Goal: Check status: Check status

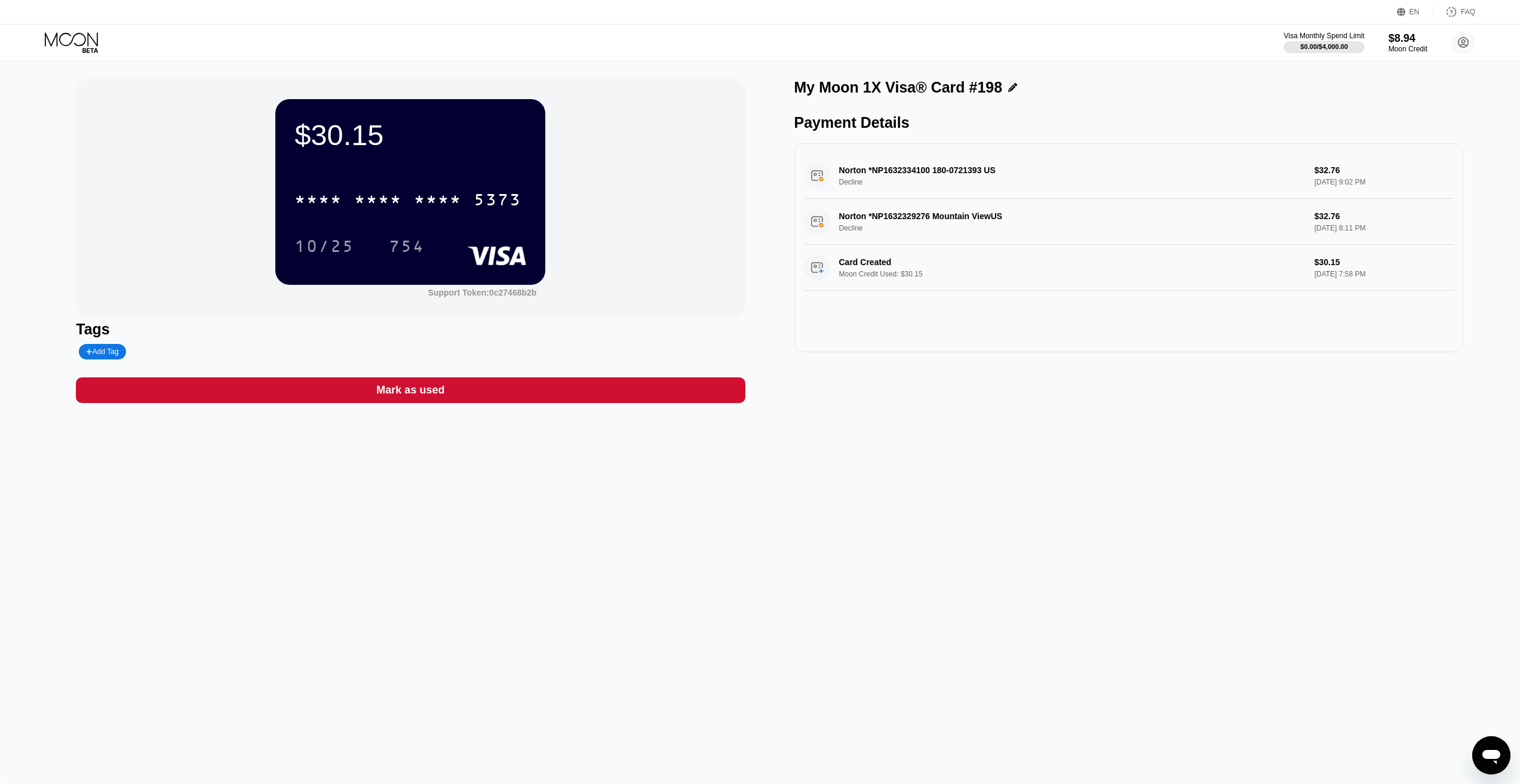
click at [62, 43] on icon at bounding box center [72, 43] width 55 height 21
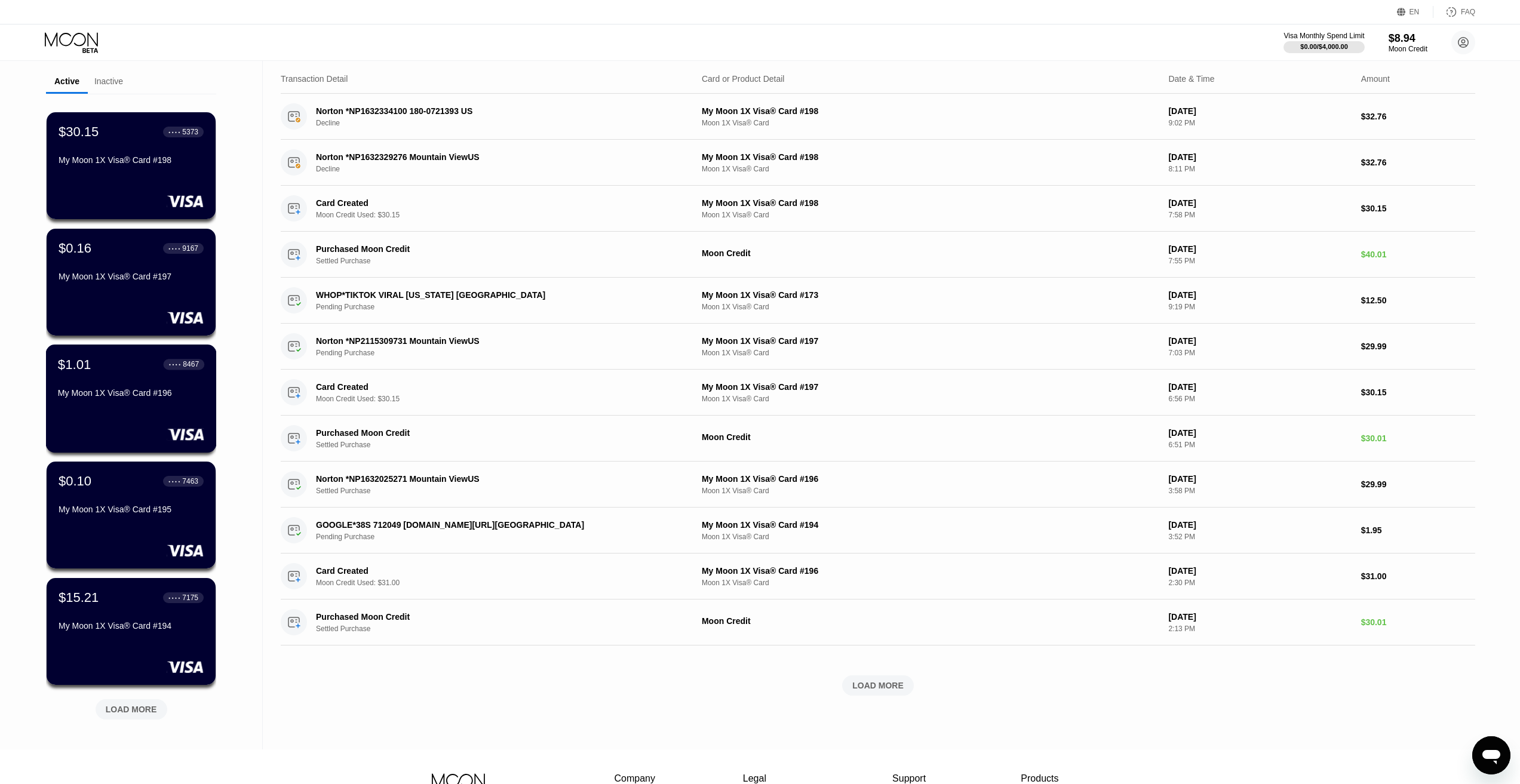
scroll to position [189, 0]
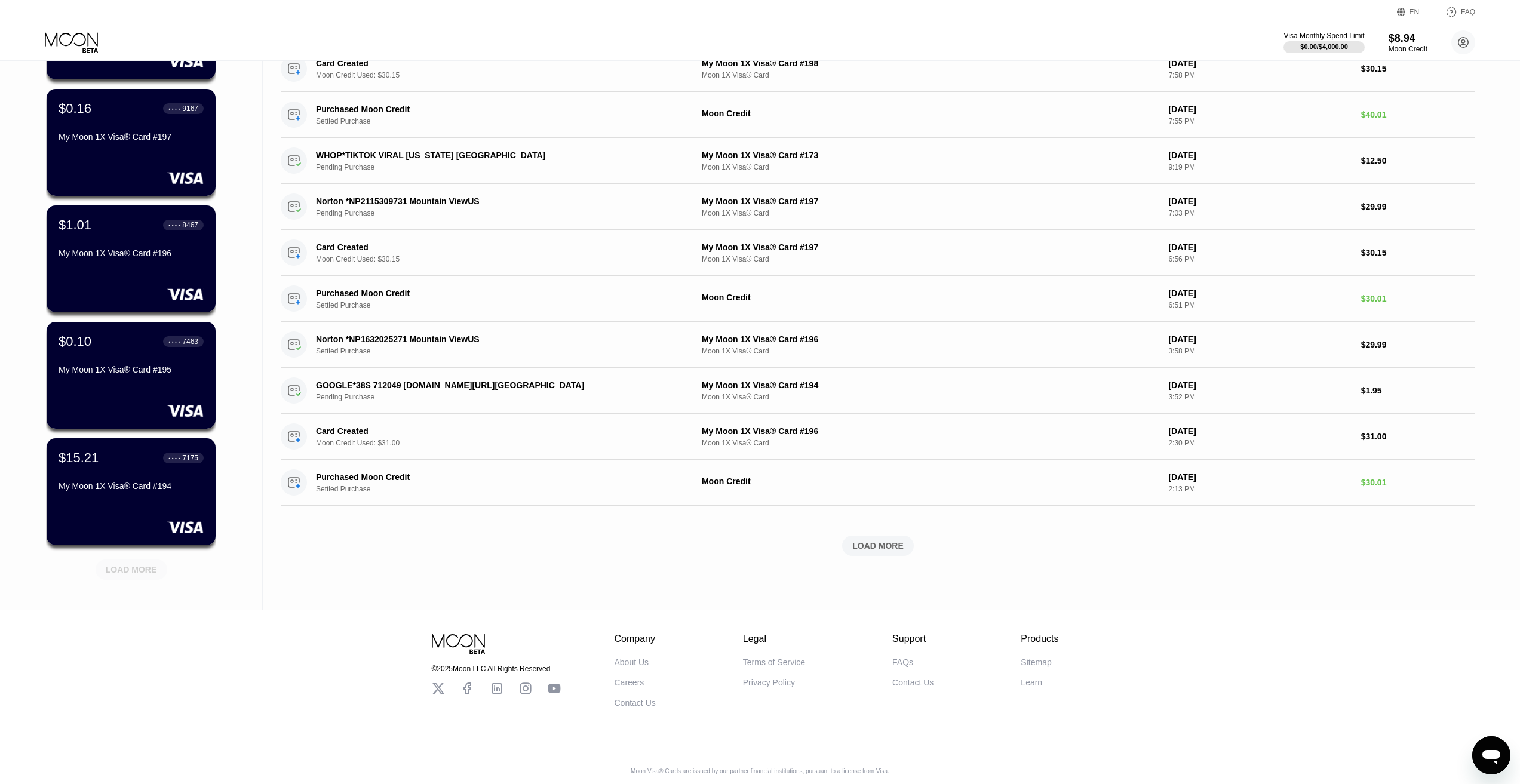
click at [127, 559] on div "LOAD MORE" at bounding box center [131, 569] width 71 height 20
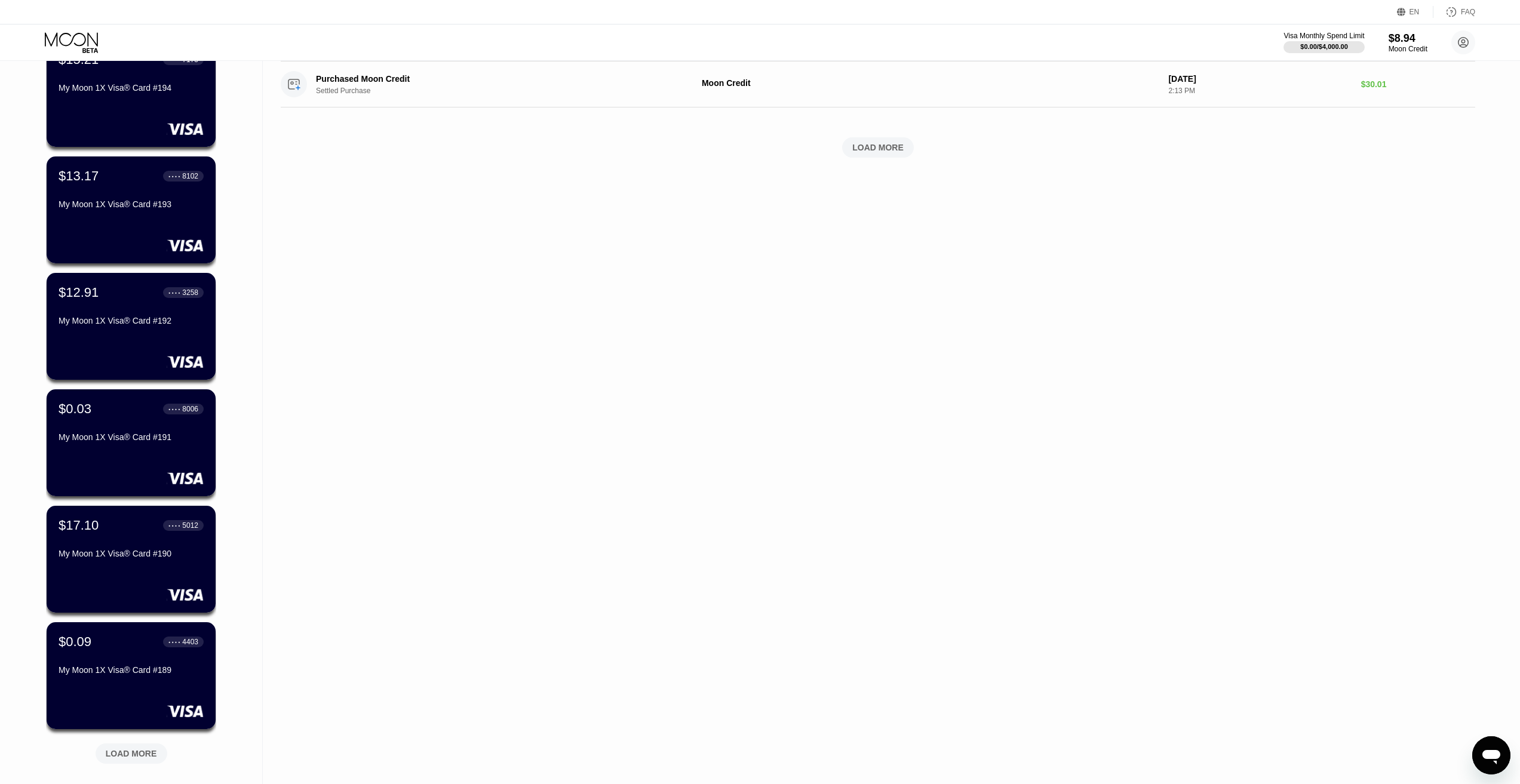
scroll to position [726, 0]
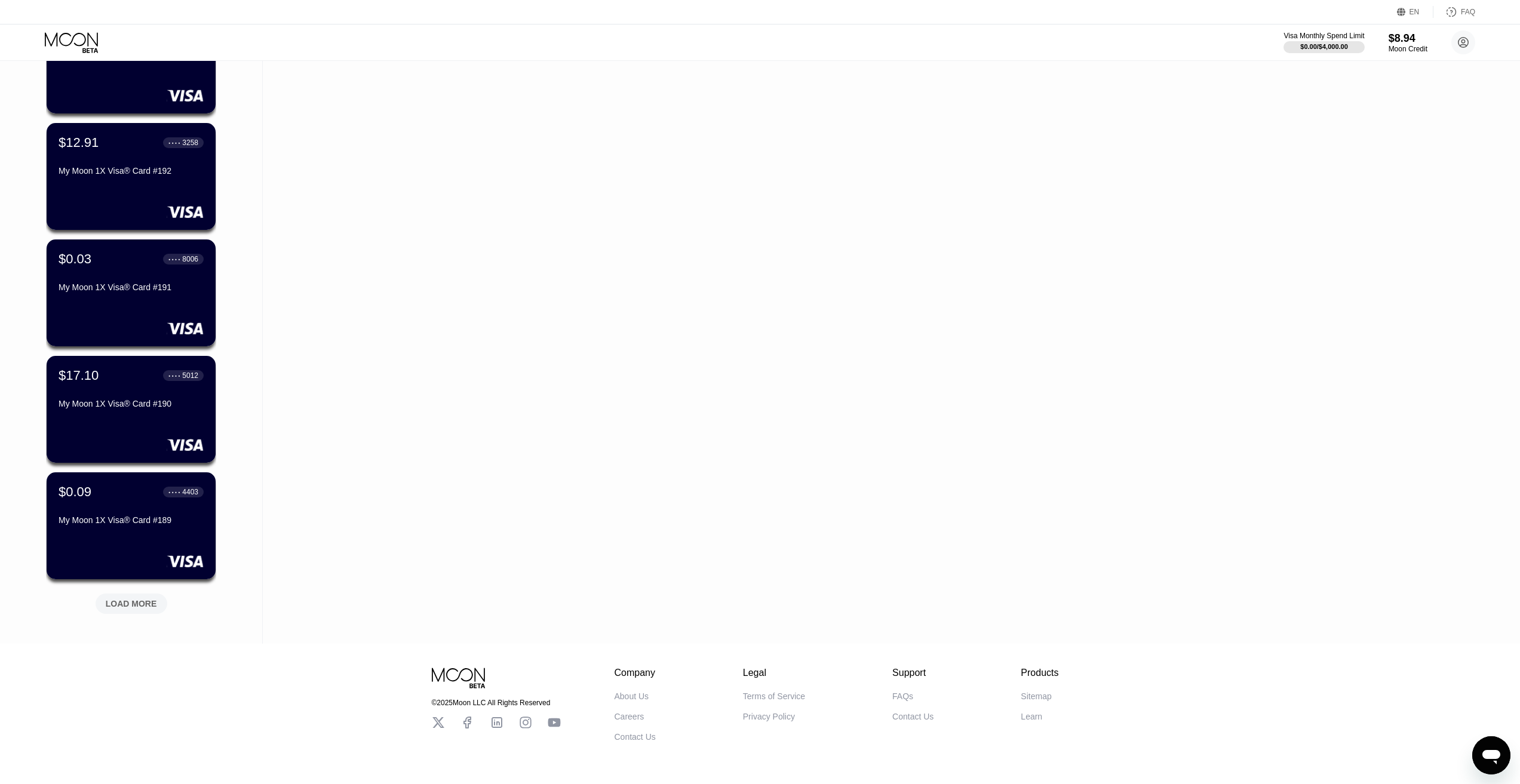
click at [105, 608] on div "LOAD MORE" at bounding box center [131, 604] width 71 height 20
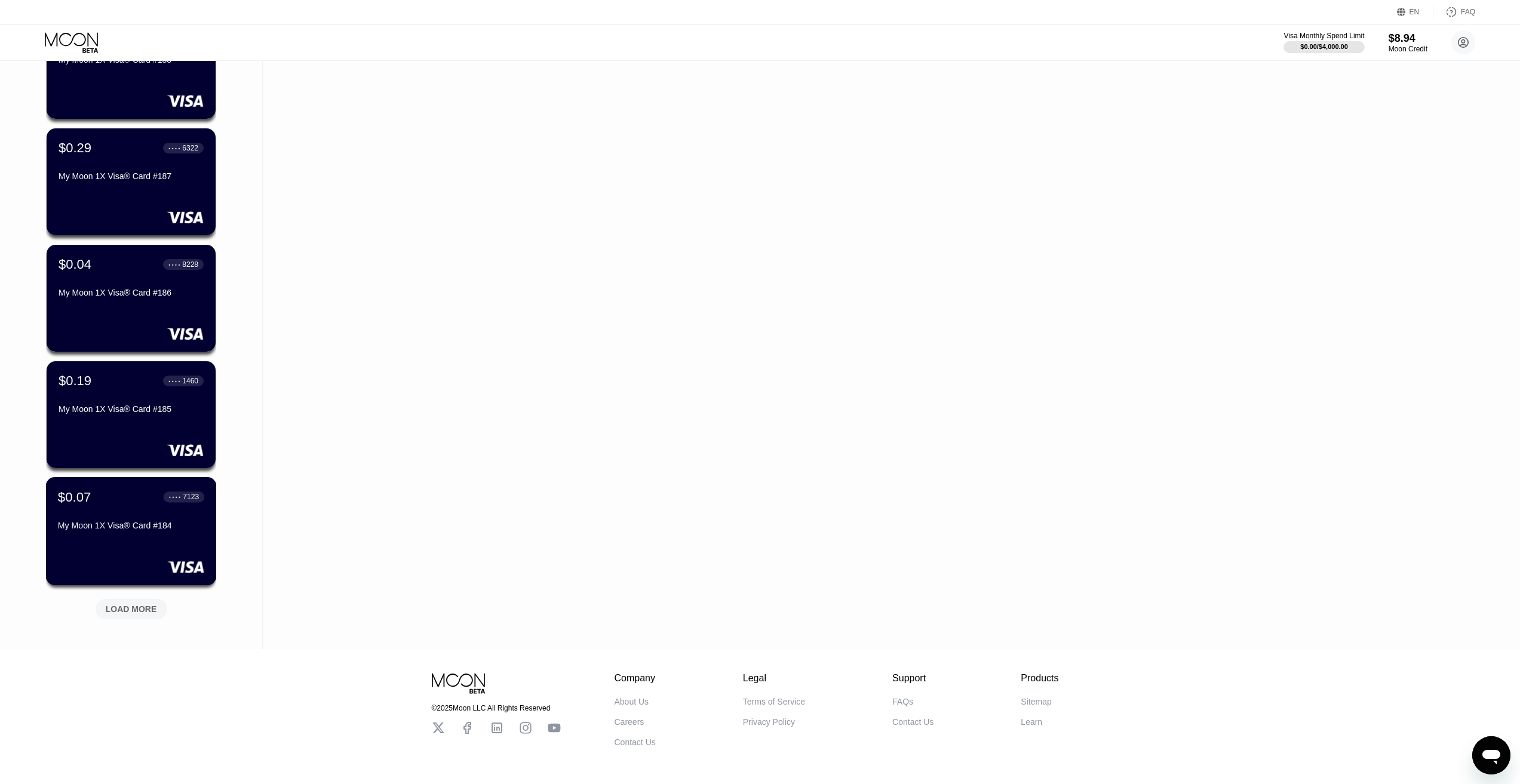
scroll to position [1353, 0]
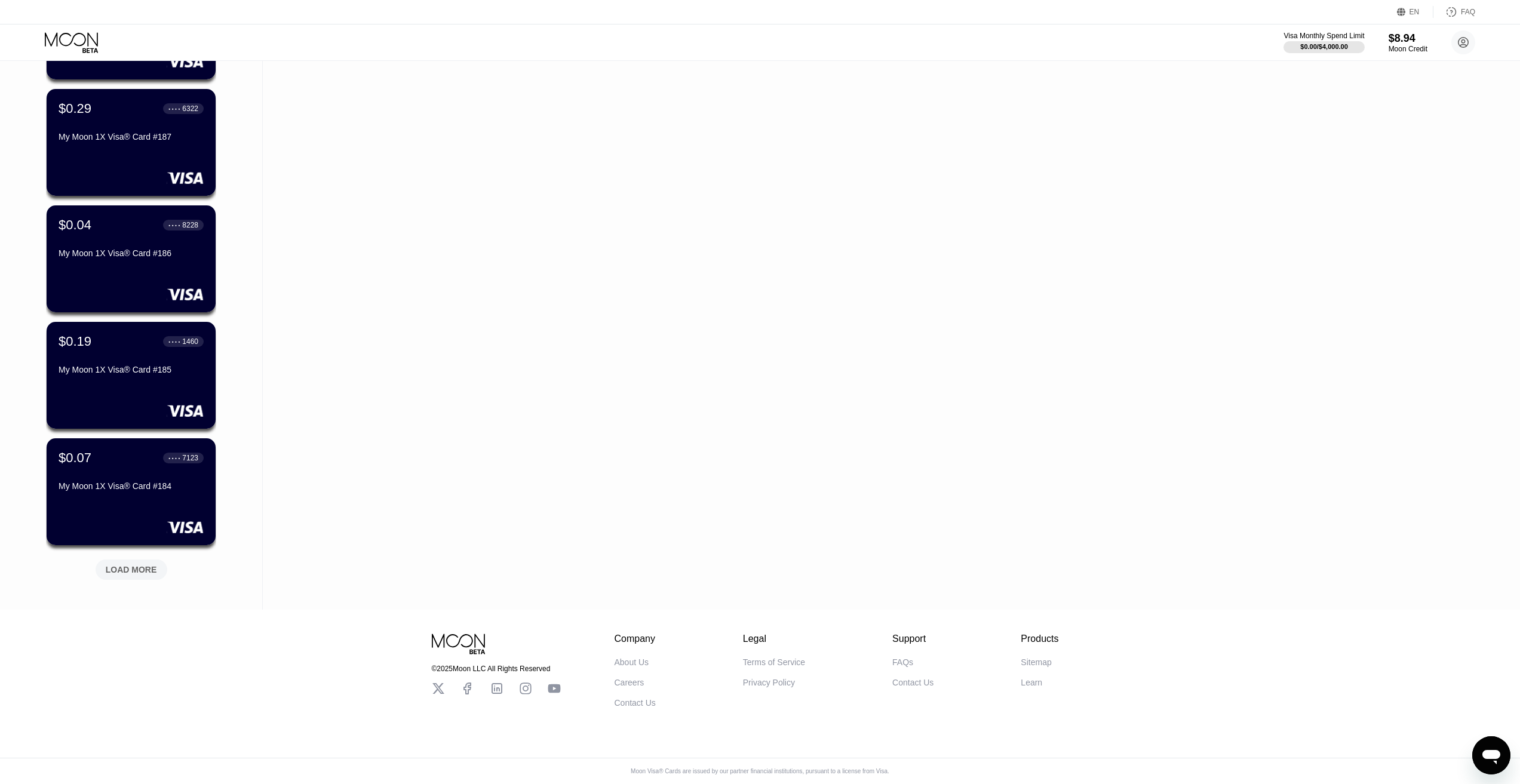
click at [102, 568] on div "LOAD MORE" at bounding box center [131, 569] width 71 height 20
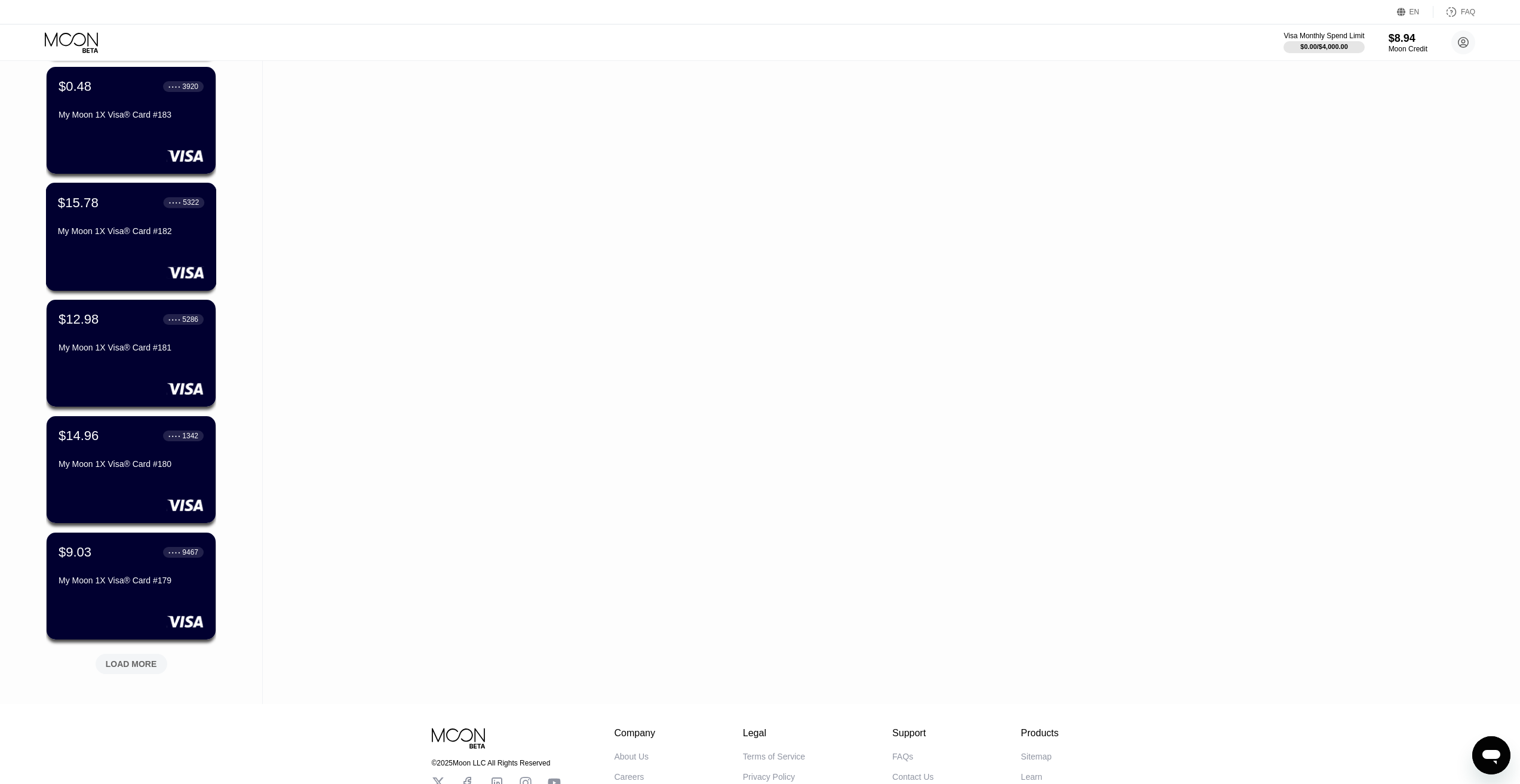
scroll to position [1830, 0]
click at [120, 659] on div "LOAD MORE" at bounding box center [131, 663] width 51 height 11
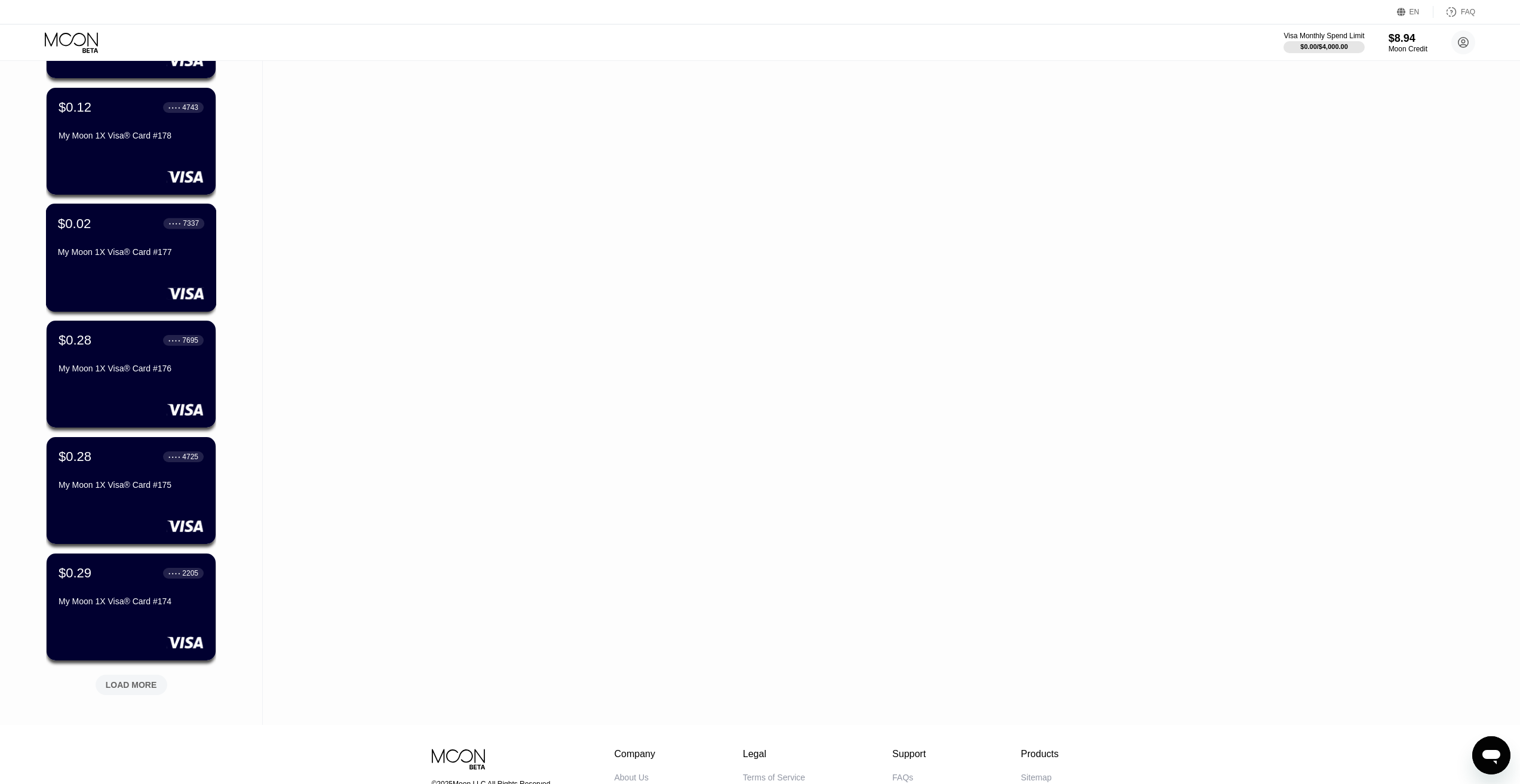
scroll to position [2487, 0]
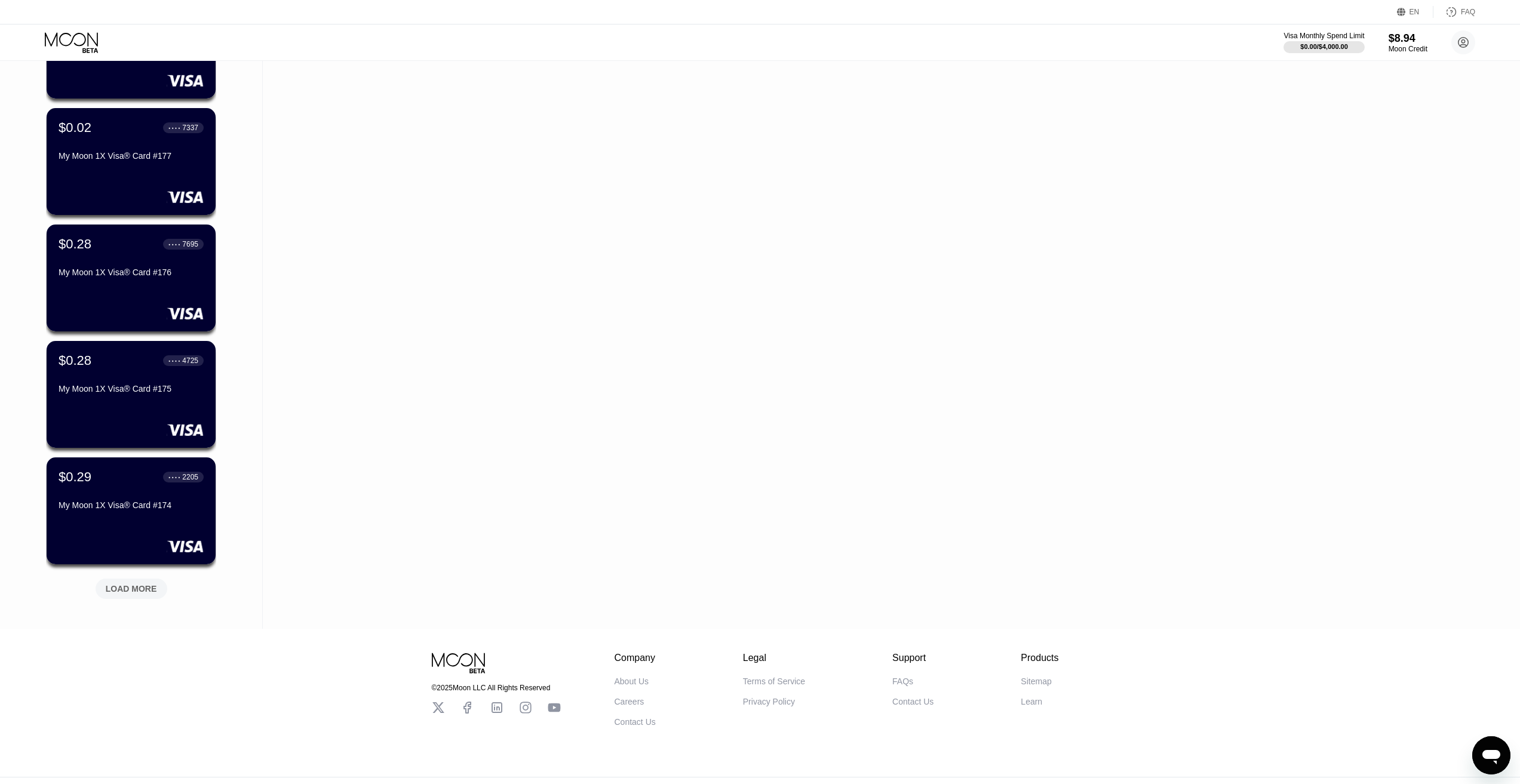
click at [133, 591] on div "LOAD MORE" at bounding box center [131, 588] width 51 height 11
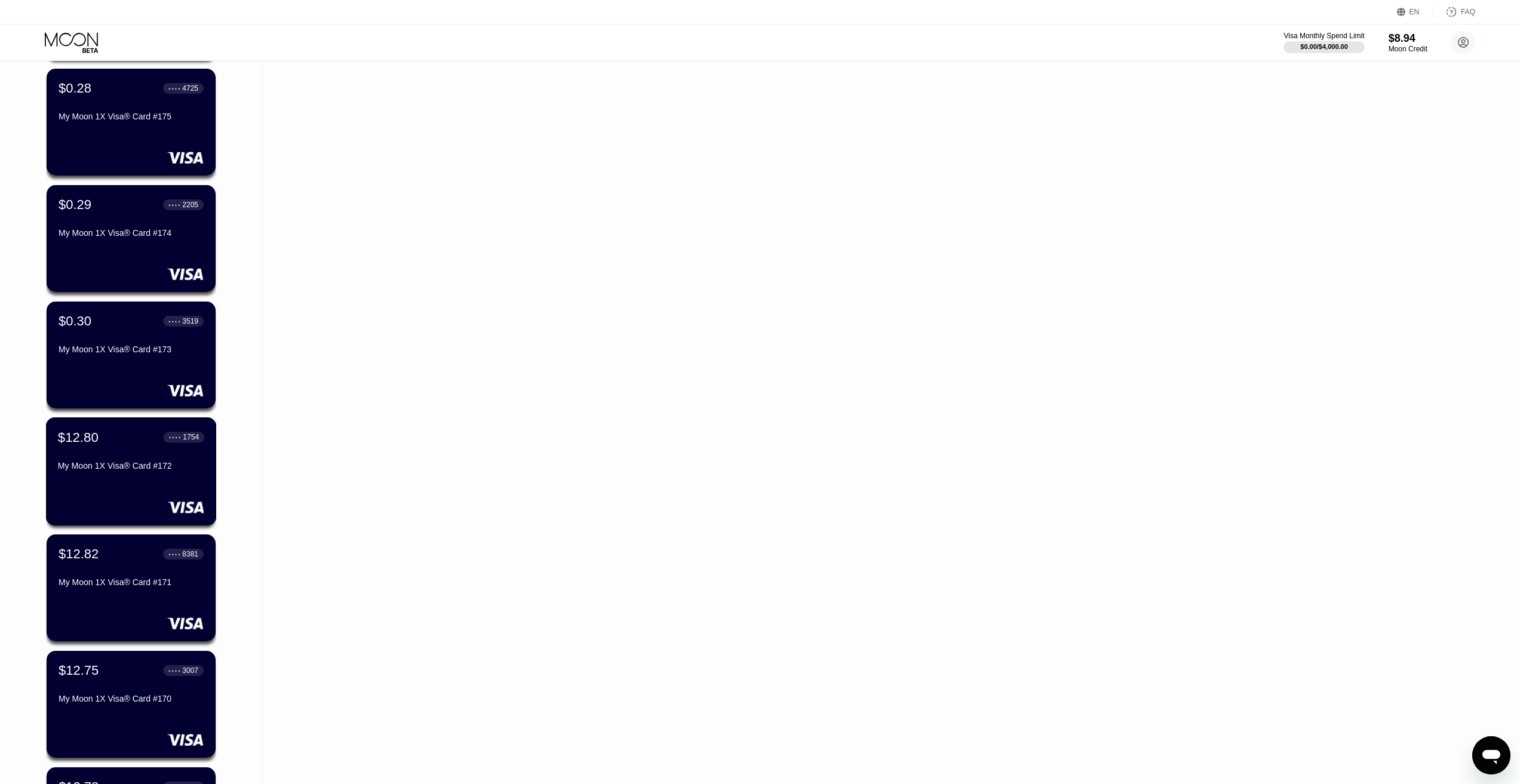
scroll to position [2786, 0]
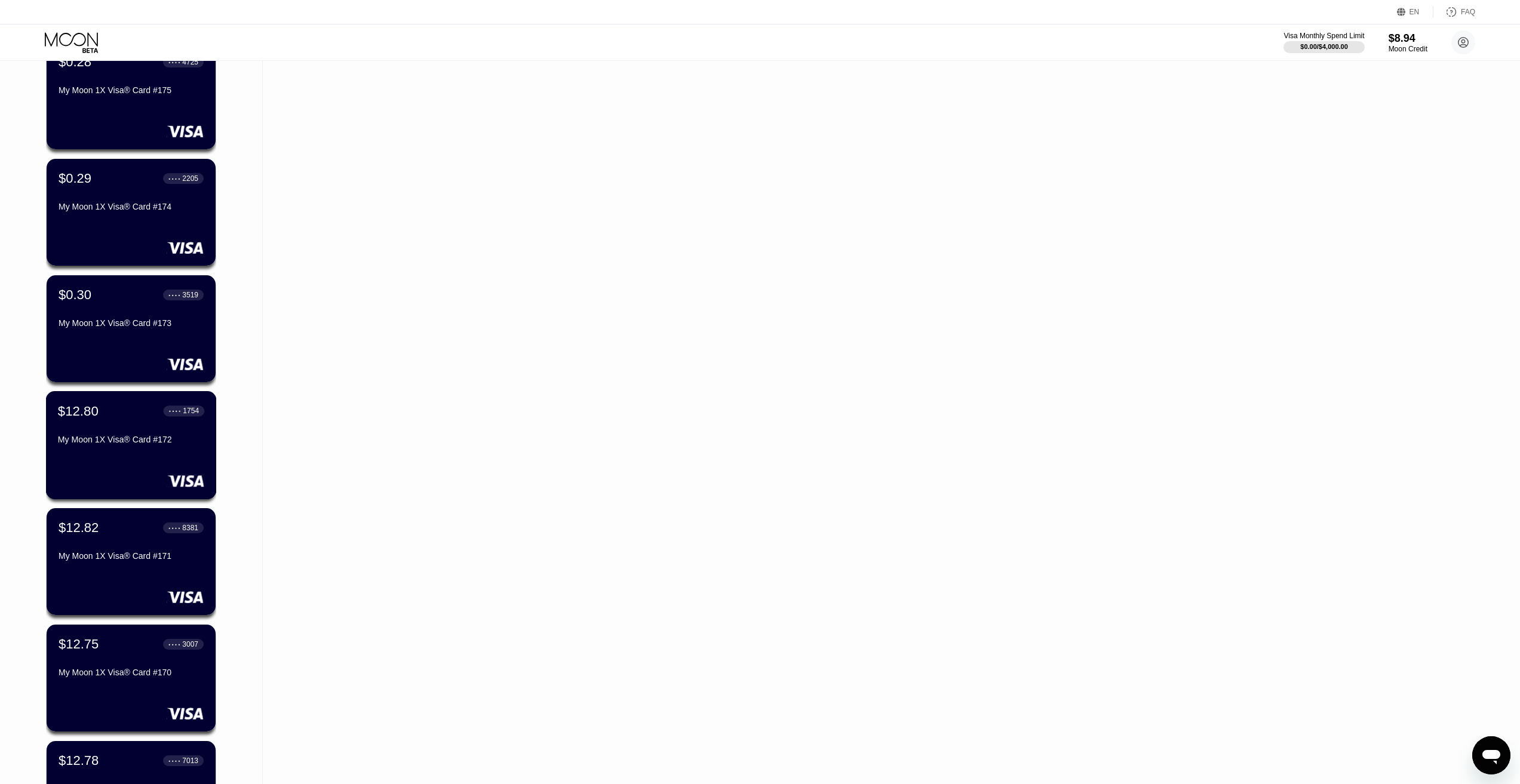
click at [127, 458] on div "$12.80 ● ● ● ● 1754 My Moon 1X Visa® Card #172" at bounding box center [131, 445] width 171 height 108
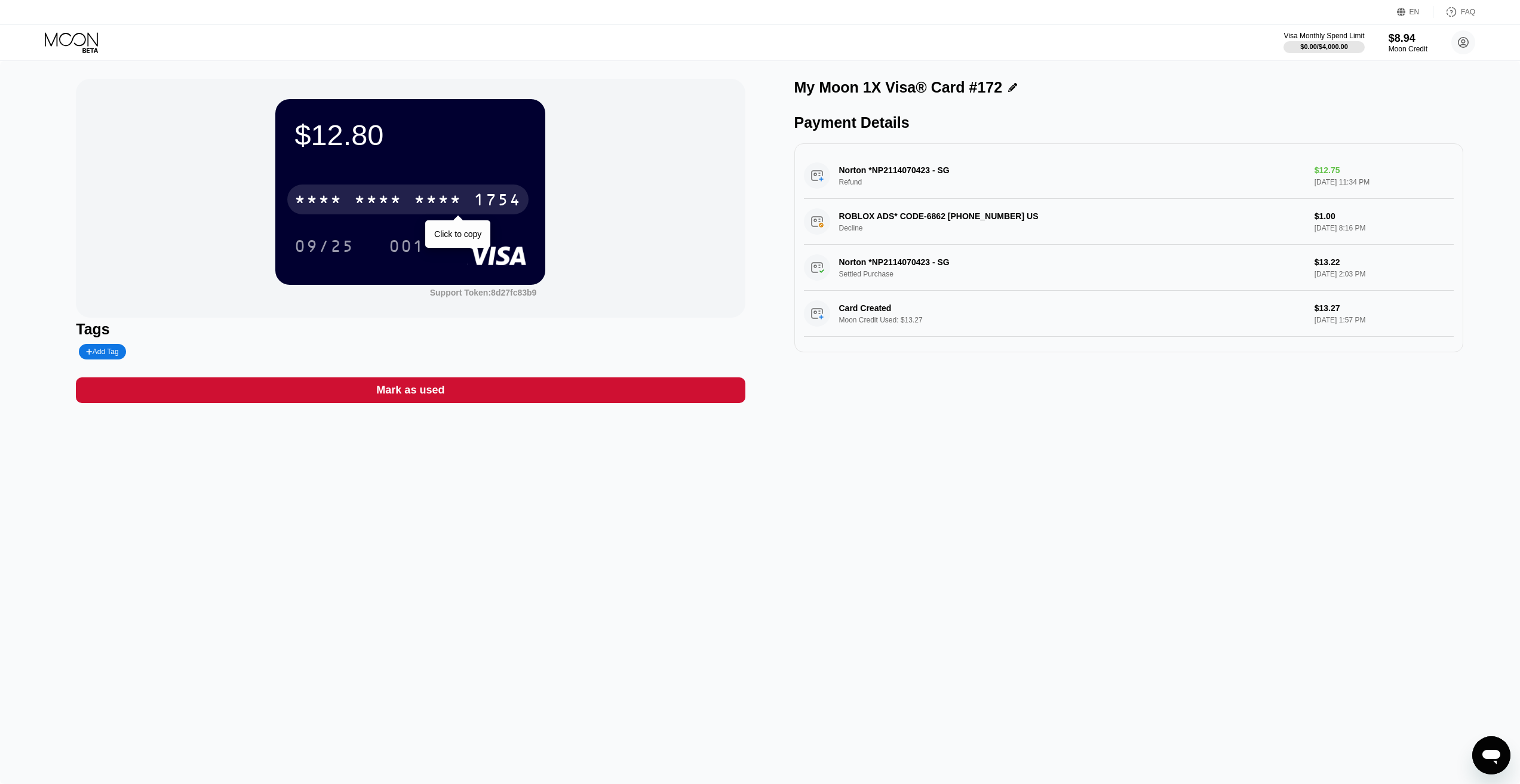
click at [466, 199] on div "* * * * * * * * * * * * 1754" at bounding box center [408, 199] width 241 height 30
click at [630, 586] on div "$12.80 4513 6500 2634 1754 09/25 001 Support Token: 8d27fc83b9 Tags Add Tag Mar…" at bounding box center [760, 422] width 1520 height 723
click at [440, 203] on div "* * * *" at bounding box center [437, 201] width 48 height 19
click at [1013, 688] on div "$12.80 4513 6500 2634 1754 09/25 001 Support Token: 8d27fc83b9 Tags Add Tag Mar…" at bounding box center [760, 422] width 1520 height 723
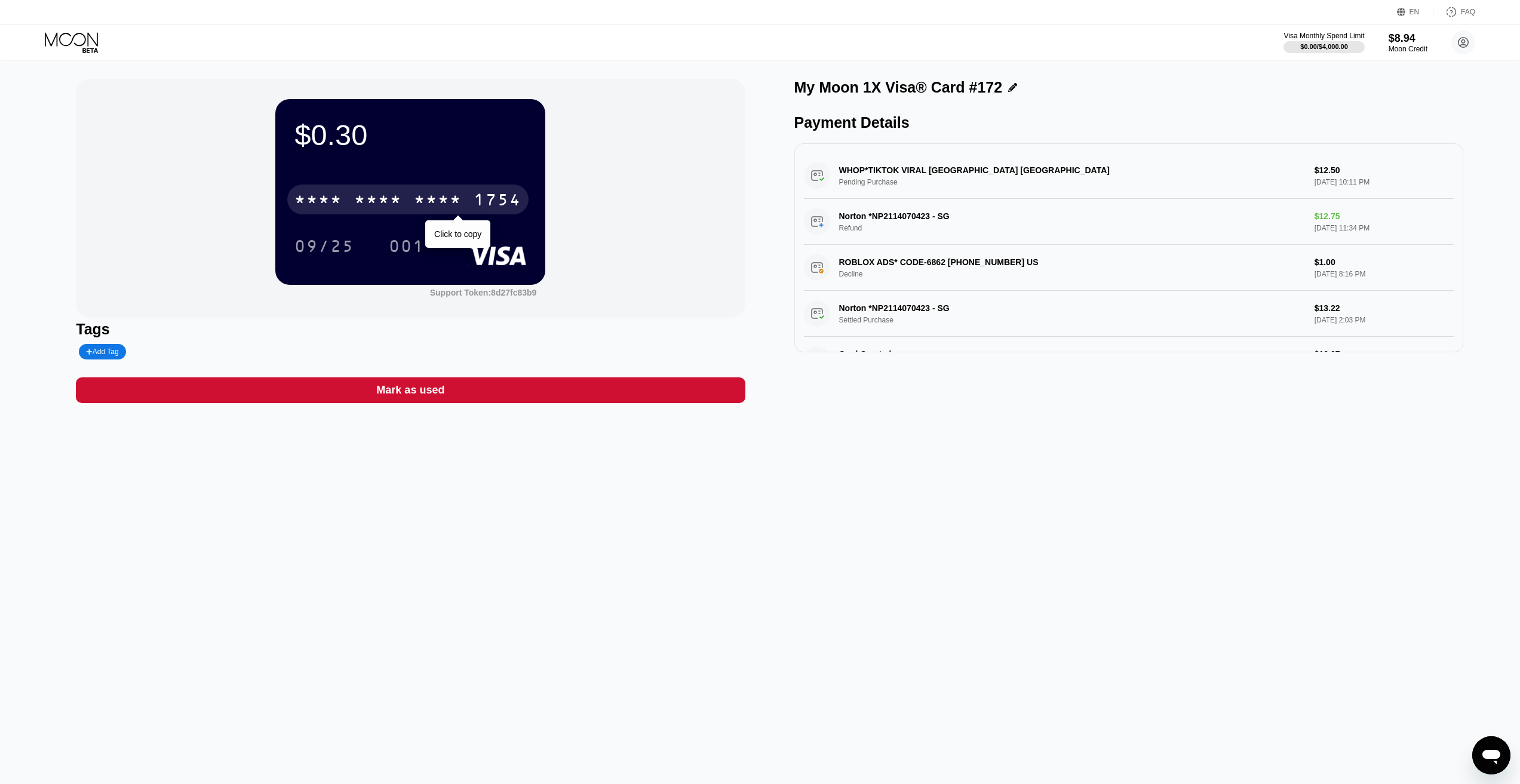
click at [404, 194] on div "* * * * * * * * * * * * 1754" at bounding box center [408, 199] width 241 height 30
